Goal: Check status: Check status

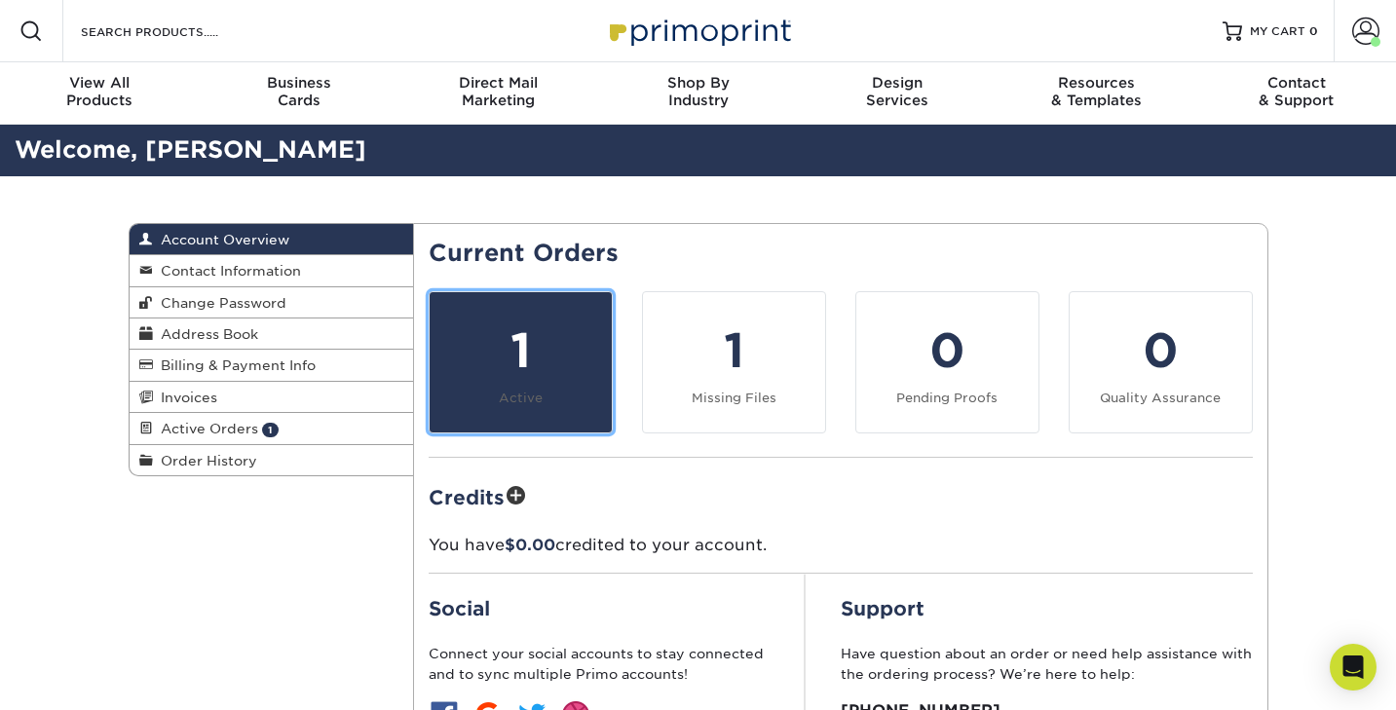
click at [514, 346] on div "1" at bounding box center [520, 351] width 159 height 70
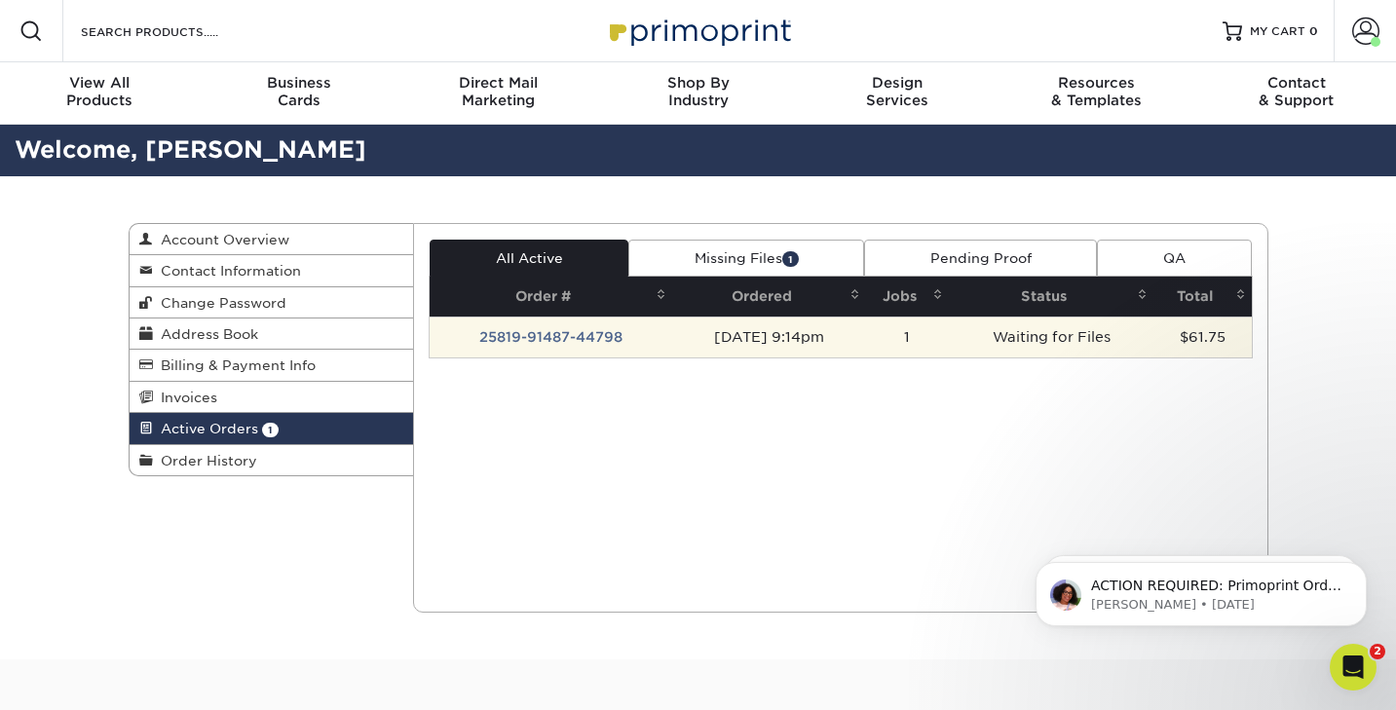
click at [574, 335] on td "25819-91487-44798" at bounding box center [551, 337] width 243 height 41
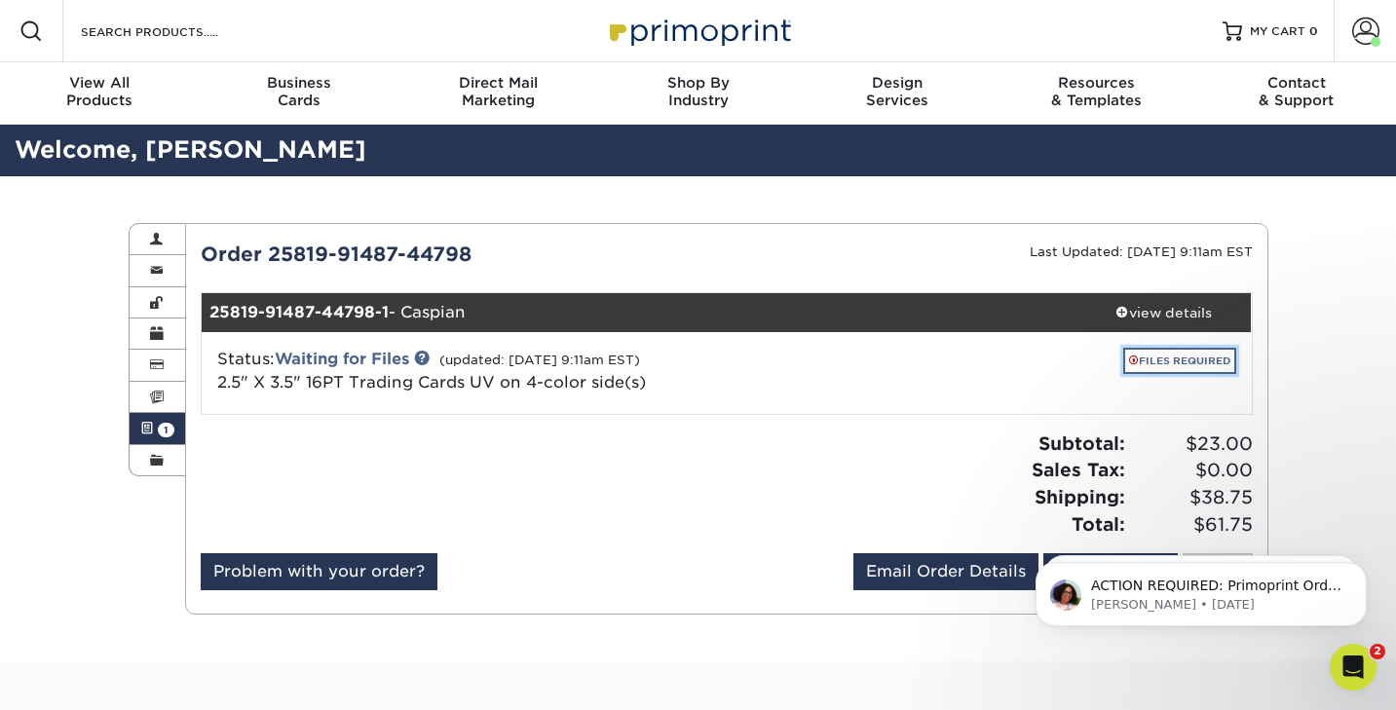
click at [1177, 359] on link "FILES REQUIRED" at bounding box center [1179, 361] width 113 height 26
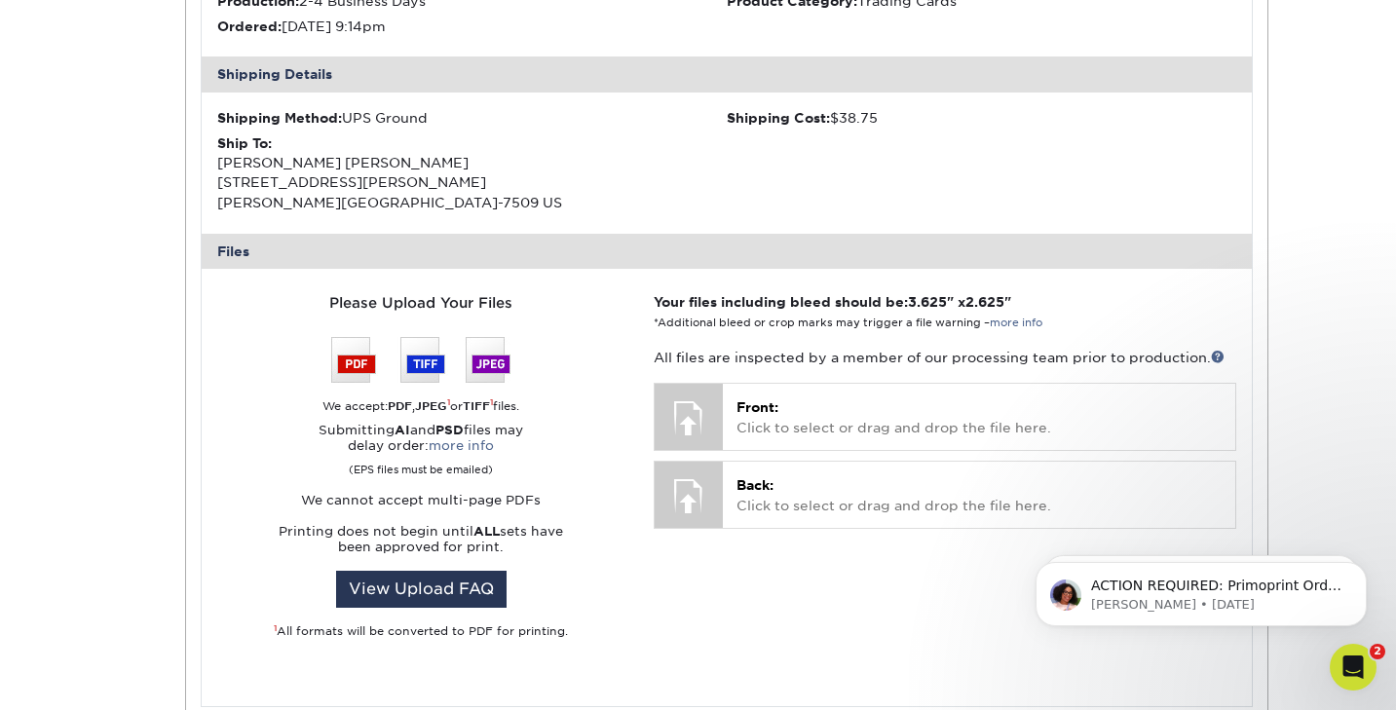
scroll to position [553, 0]
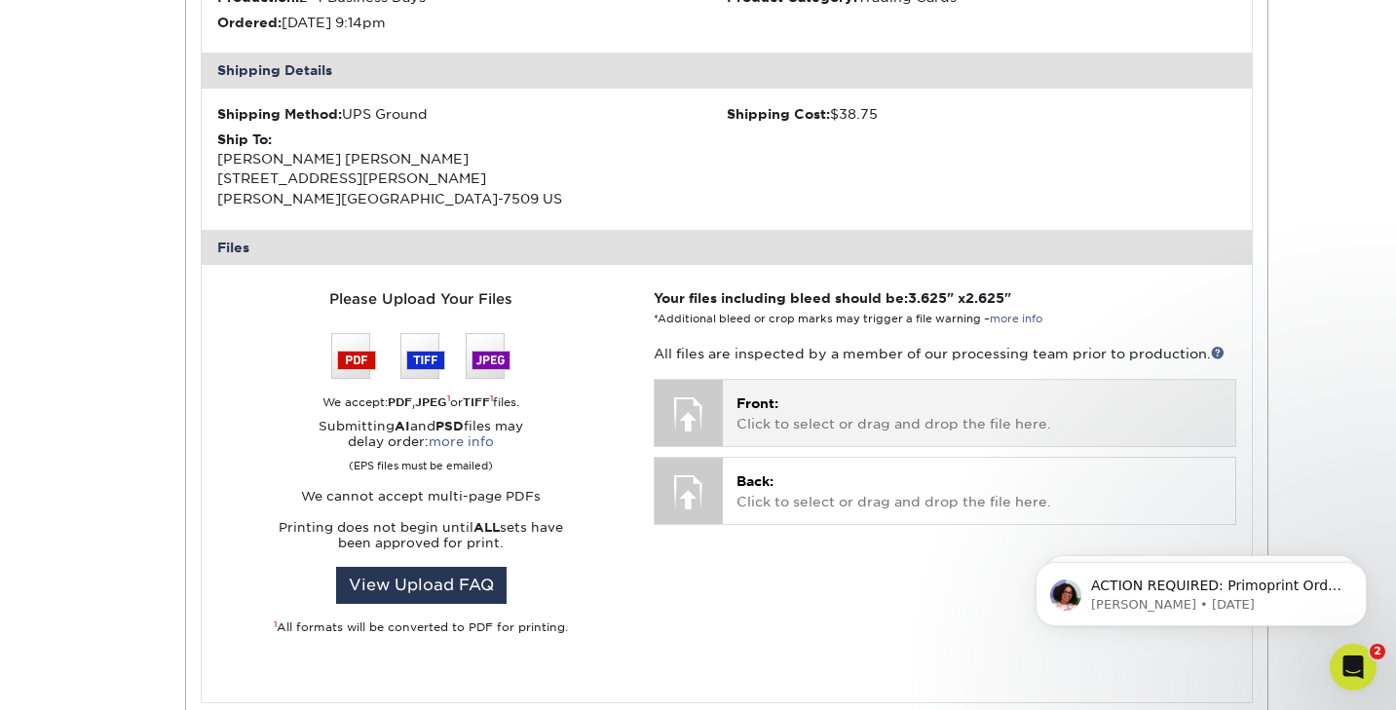
click at [775, 408] on span "Front:" at bounding box center [758, 404] width 42 height 16
click at [777, 416] on p "Front: Click to select or drag and drop the file here." at bounding box center [979, 414] width 484 height 40
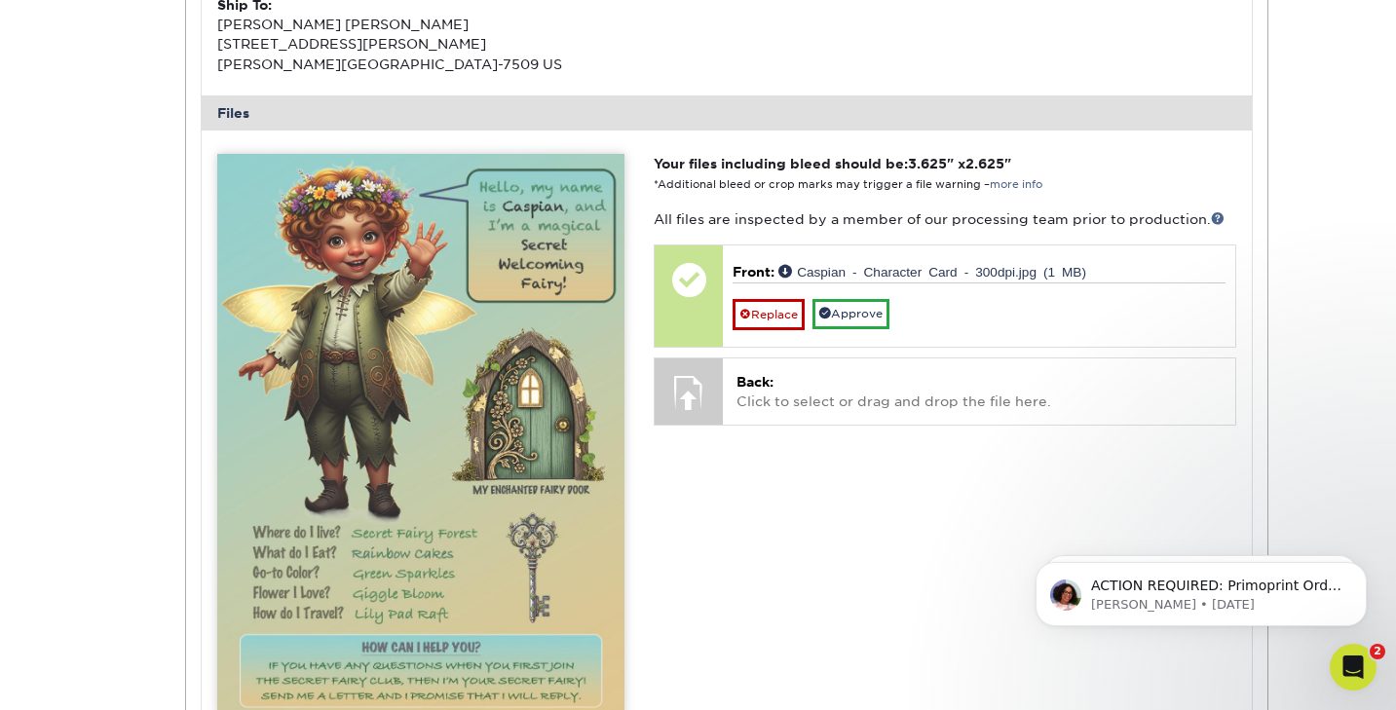
scroll to position [662, 0]
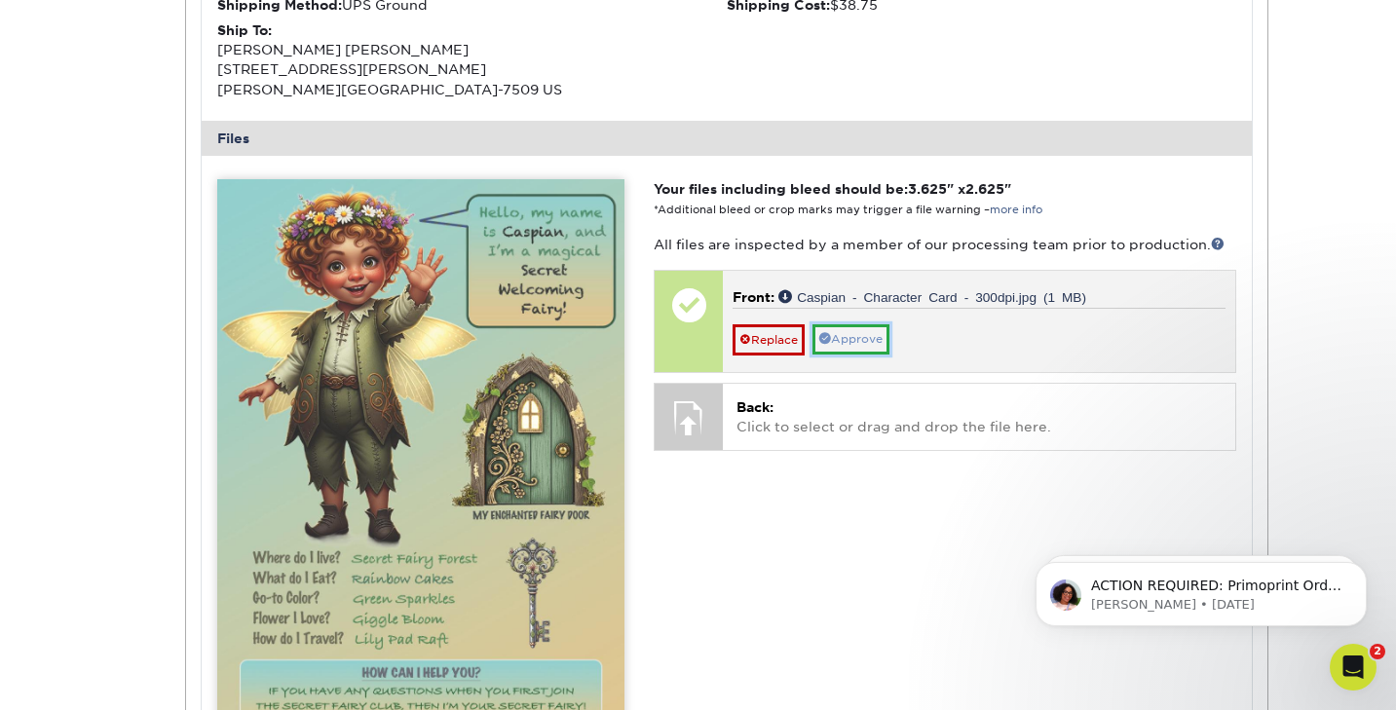
click at [869, 337] on link "Approve" at bounding box center [850, 339] width 77 height 30
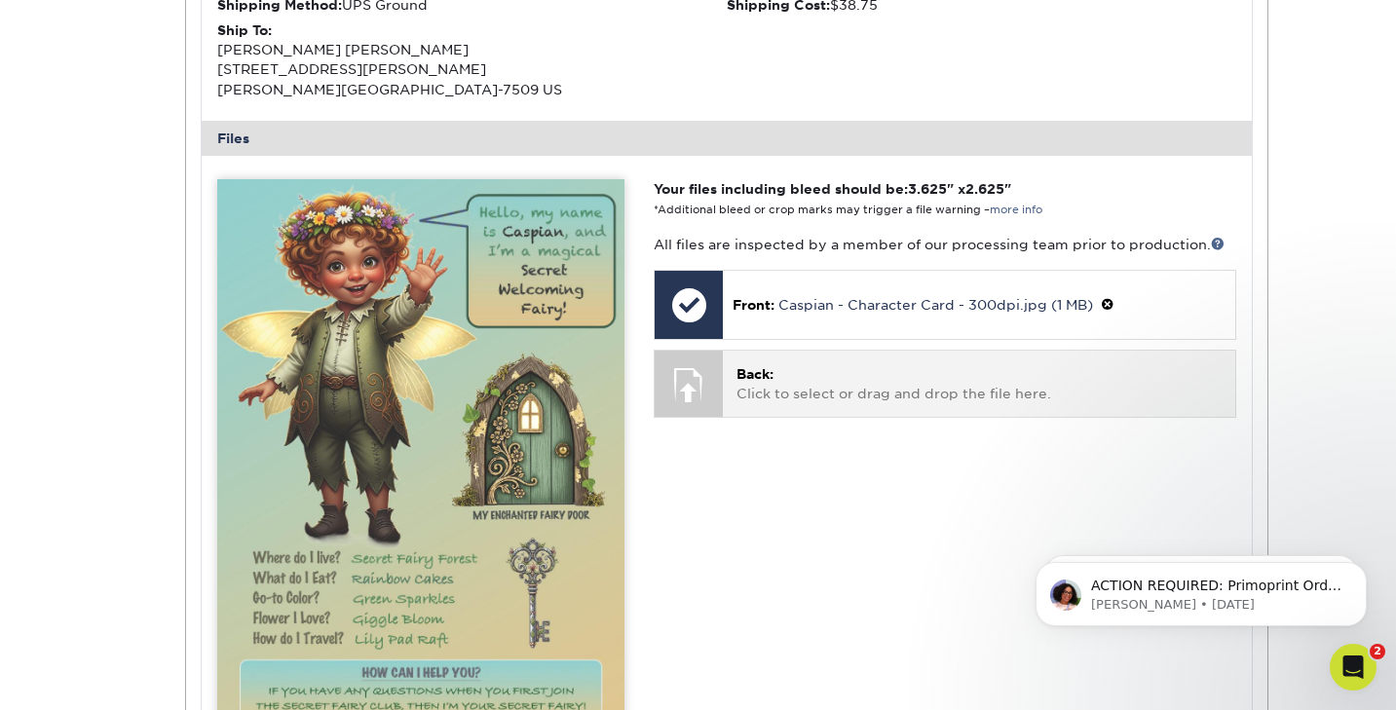
click at [812, 380] on p "Back: Click to select or drag and drop the file here." at bounding box center [979, 384] width 484 height 40
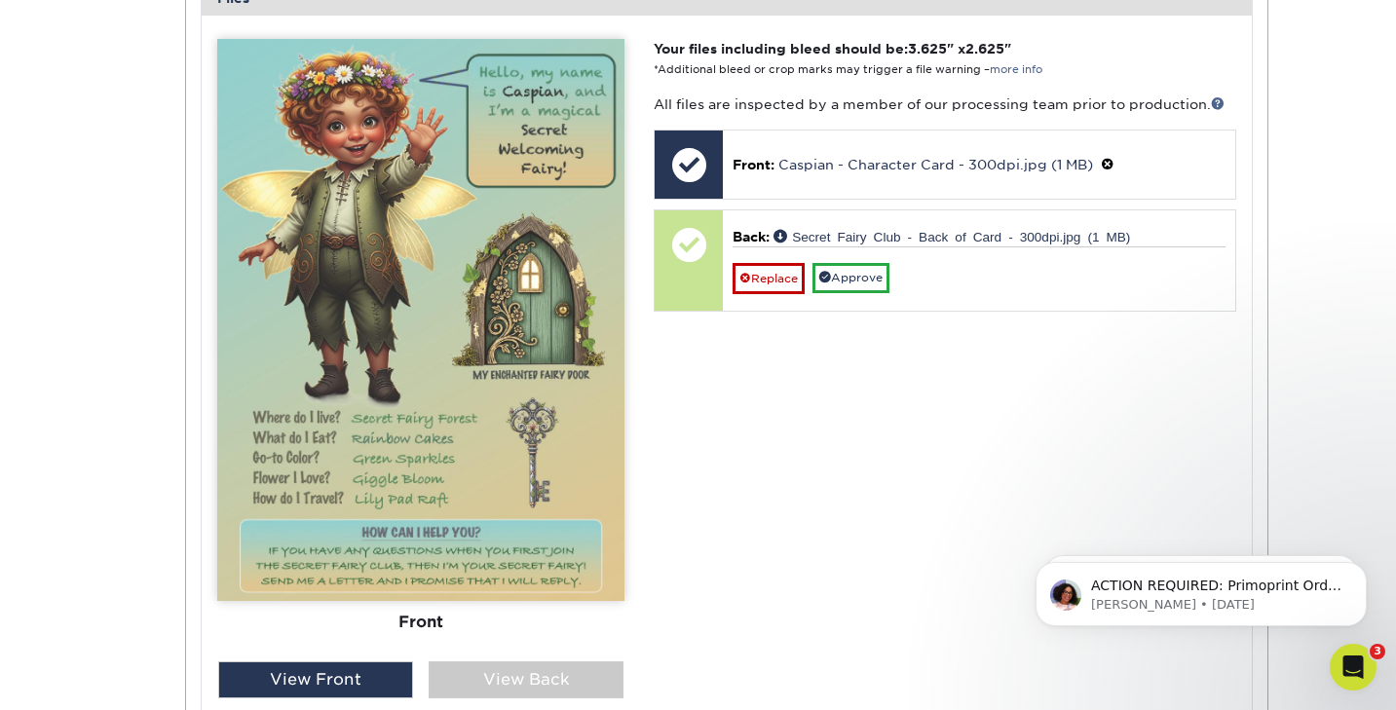
scroll to position [807, 0]
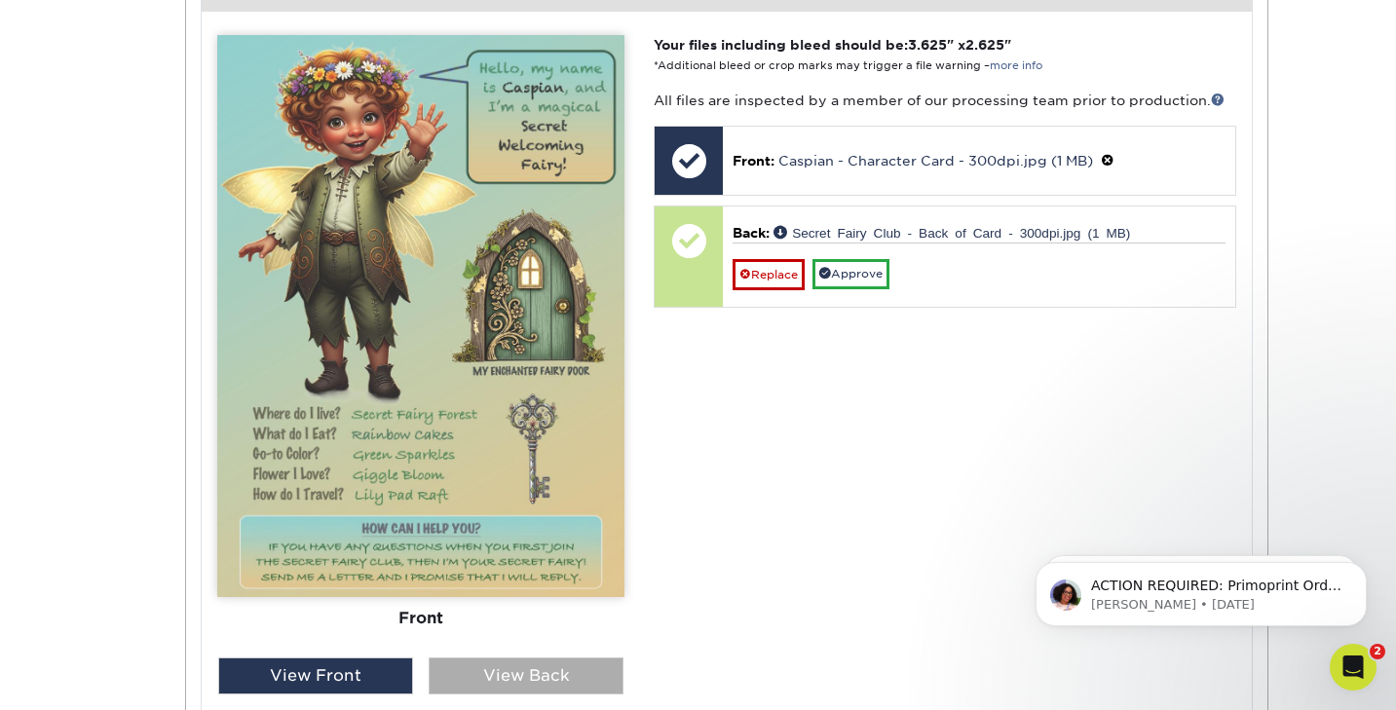
click at [521, 669] on div "View Back" at bounding box center [526, 676] width 195 height 37
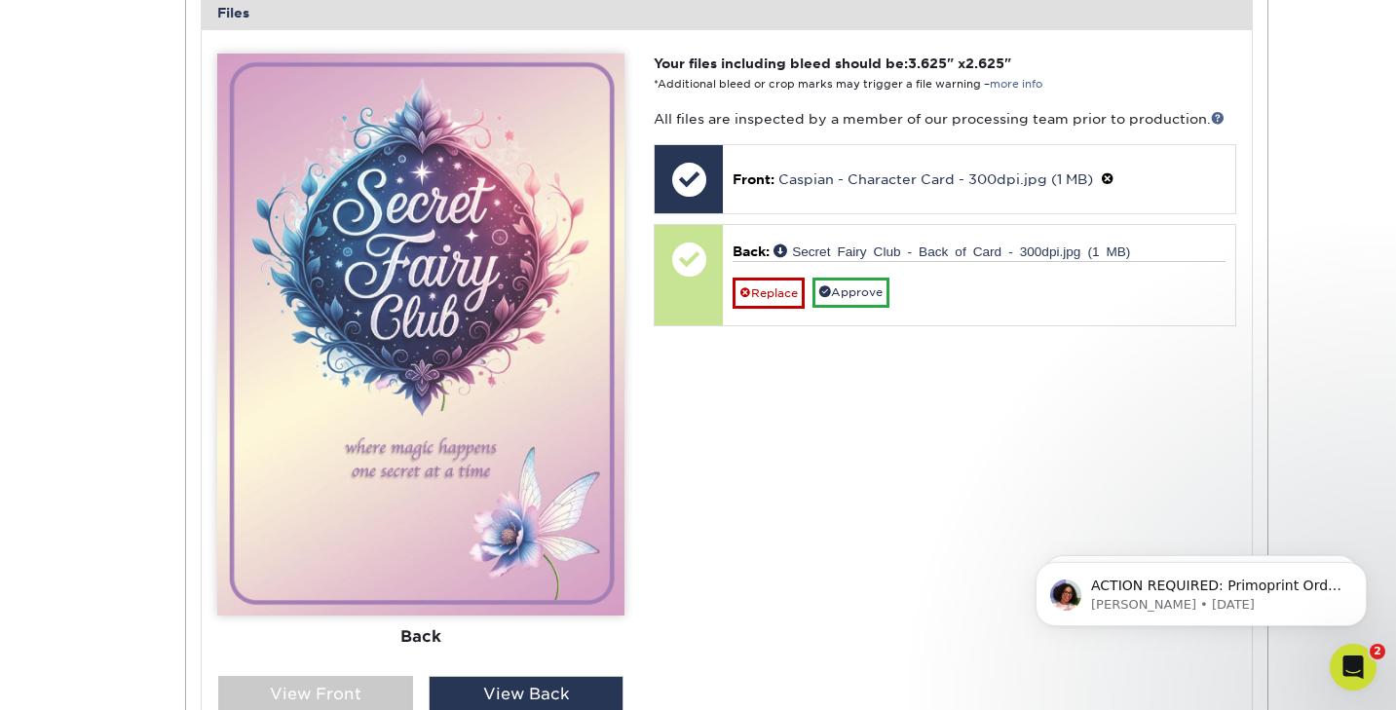
scroll to position [793, 0]
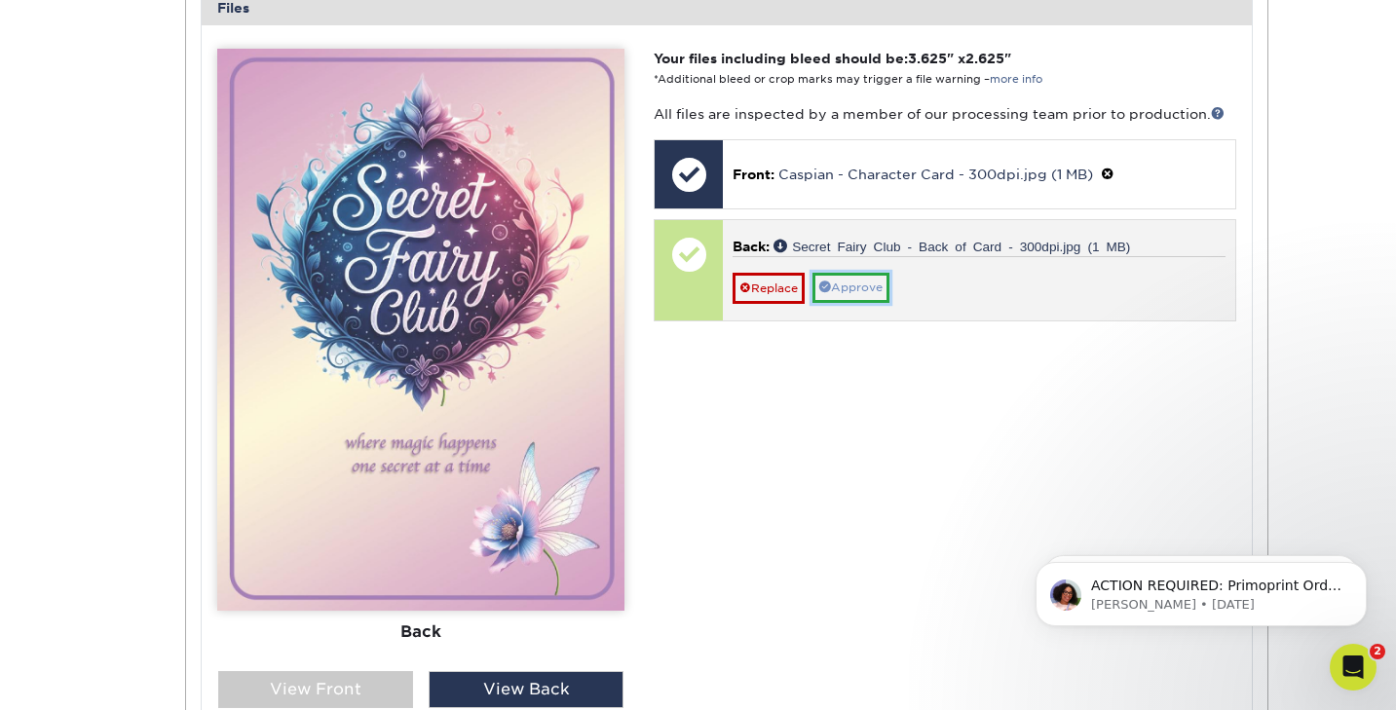
click at [852, 286] on link "Approve" at bounding box center [850, 288] width 77 height 30
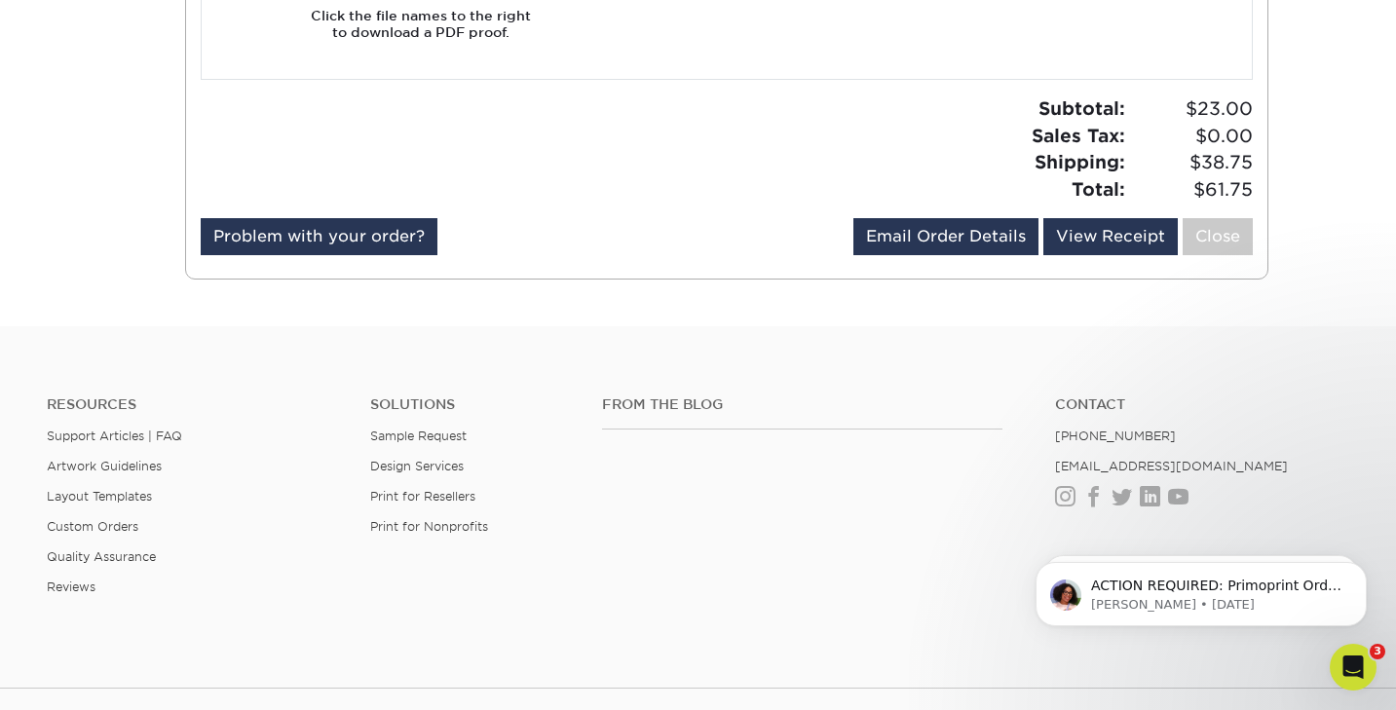
scroll to position [1577, 0]
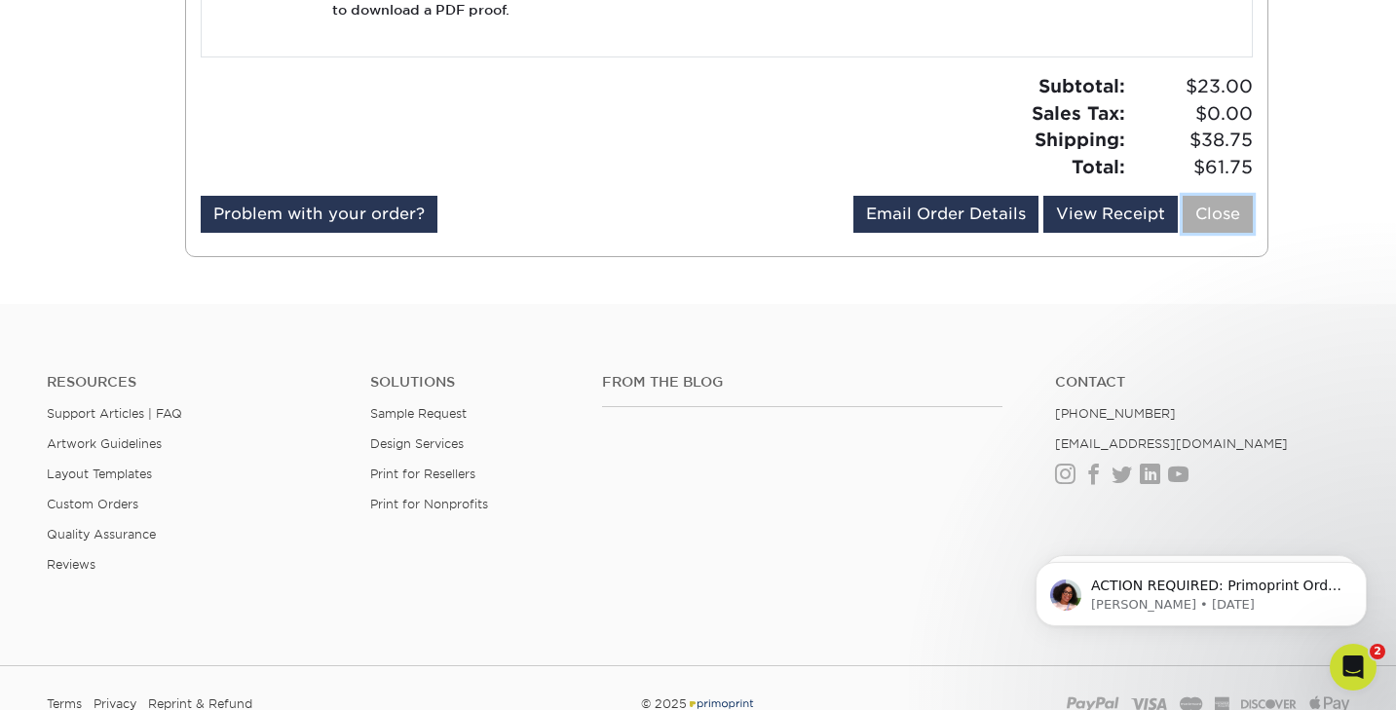
click at [1216, 208] on link "Close" at bounding box center [1218, 214] width 70 height 37
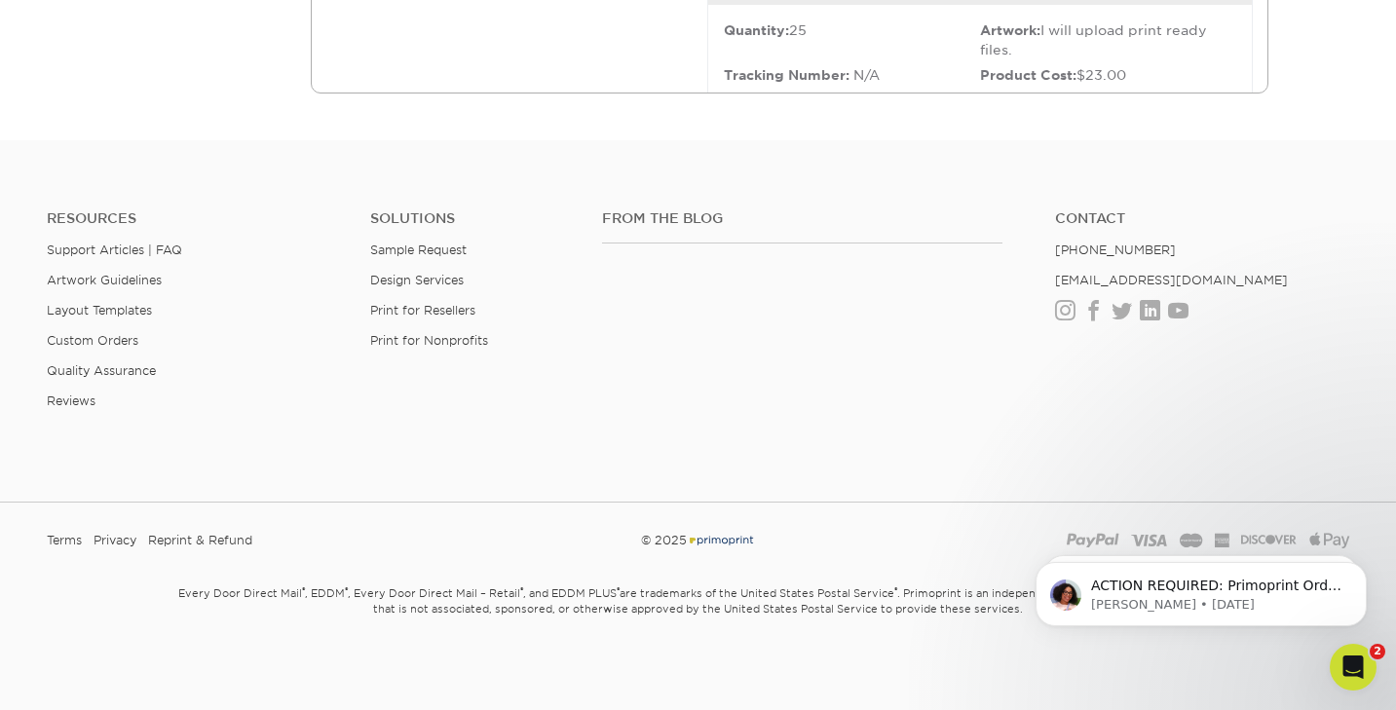
scroll to position [0, 0]
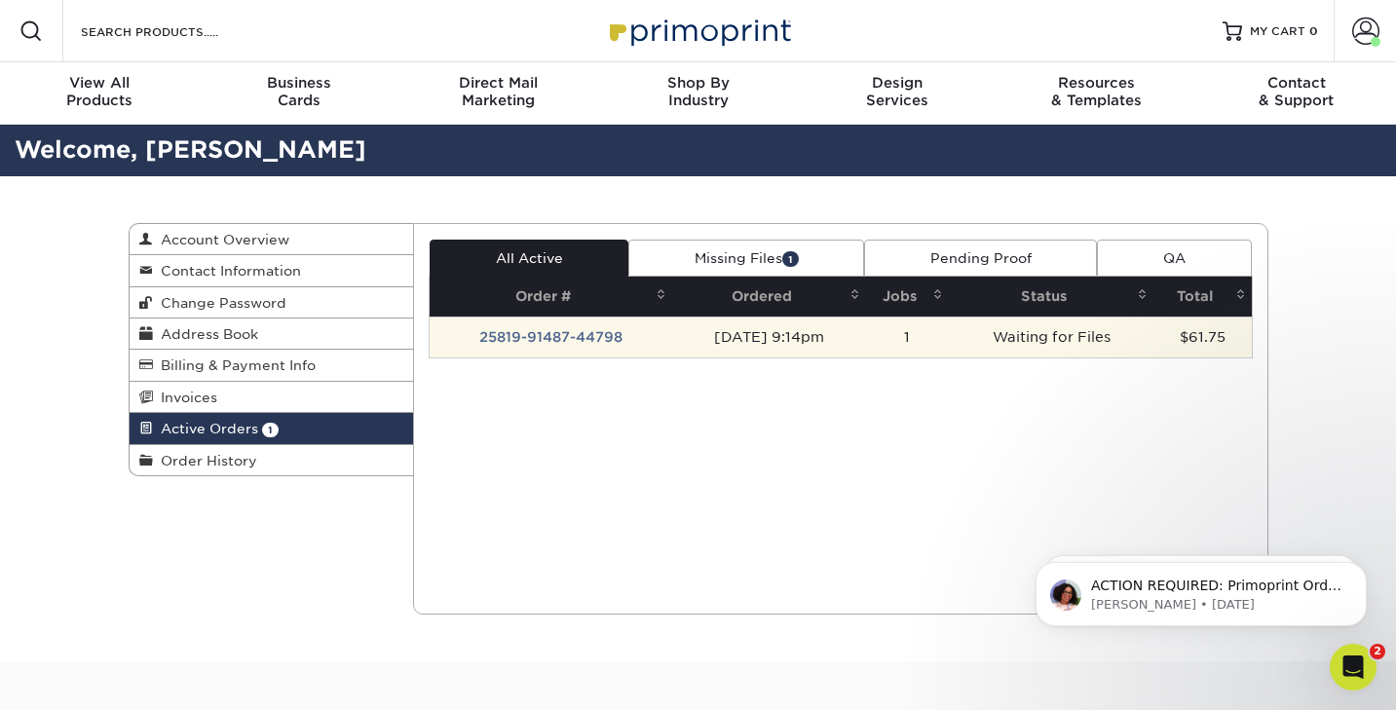
click at [570, 337] on td "25819-91487-44798" at bounding box center [551, 337] width 243 height 41
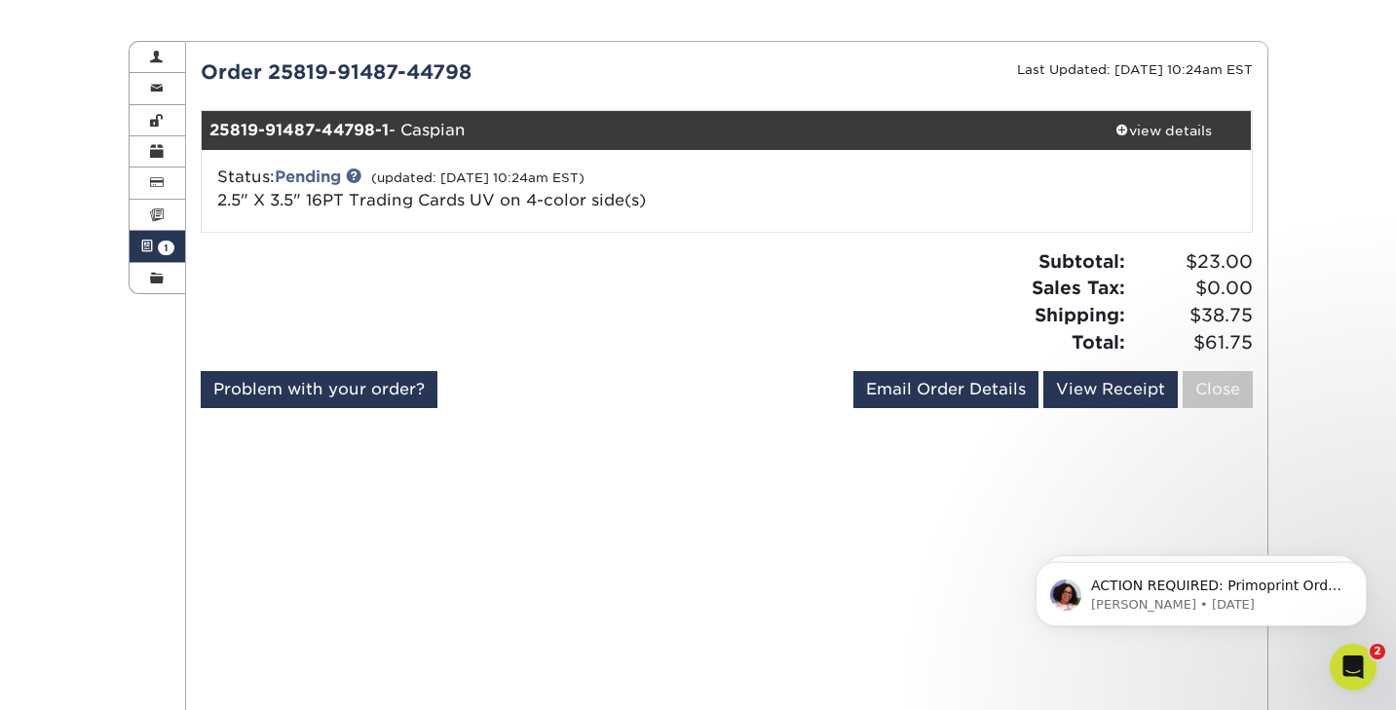
scroll to position [173, 0]
